Goal: Task Accomplishment & Management: Manage account settings

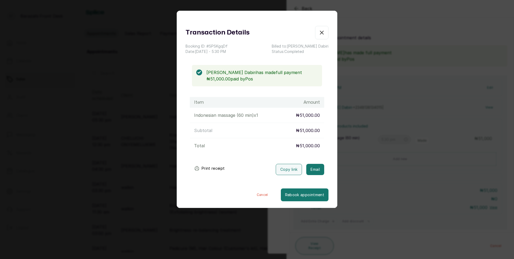
click at [318, 32] on icon "button" at bounding box center [321, 32] width 6 height 6
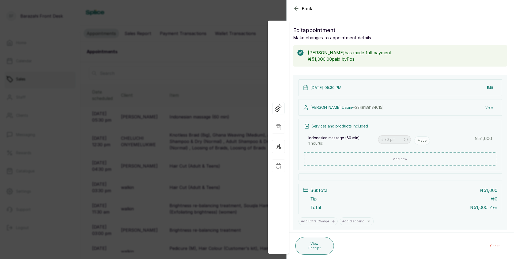
click at [298, 9] on icon "button" at bounding box center [296, 8] width 6 height 6
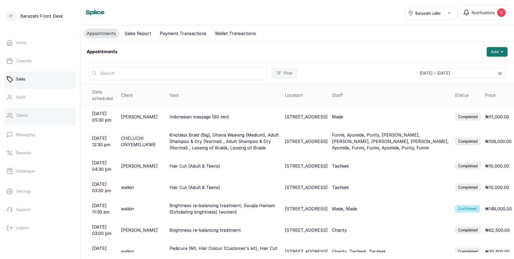
click at [23, 120] on link "Clients" at bounding box center [39, 115] width 71 height 15
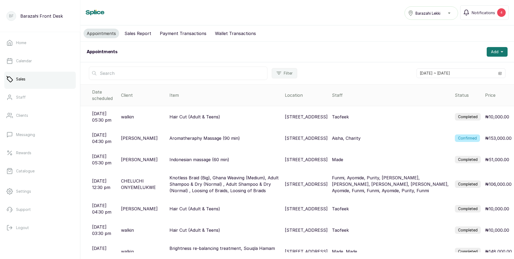
click at [349, 114] on p "Taofeek" at bounding box center [340, 117] width 17 height 6
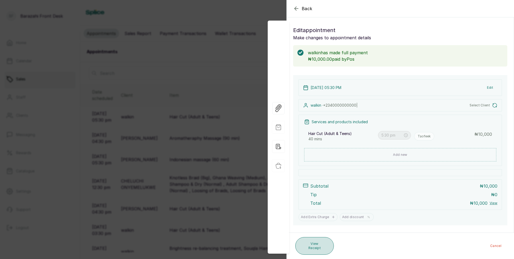
click at [311, 247] on button "View Receipt" at bounding box center [314, 246] width 39 height 18
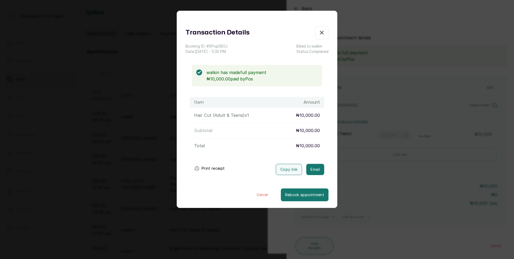
click at [204, 171] on button "Print receipt" at bounding box center [209, 168] width 39 height 11
click at [318, 35] on icon "button" at bounding box center [321, 32] width 6 height 6
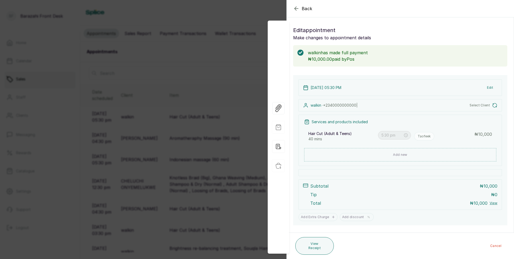
click at [211, 54] on div "Back Appointment Details Edit appointment Make changes to appointment details w…" at bounding box center [257, 129] width 514 height 259
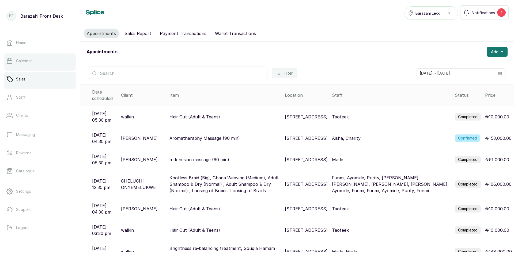
click at [21, 64] on link "Calendar" at bounding box center [39, 61] width 71 height 15
